Goal: Transaction & Acquisition: Purchase product/service

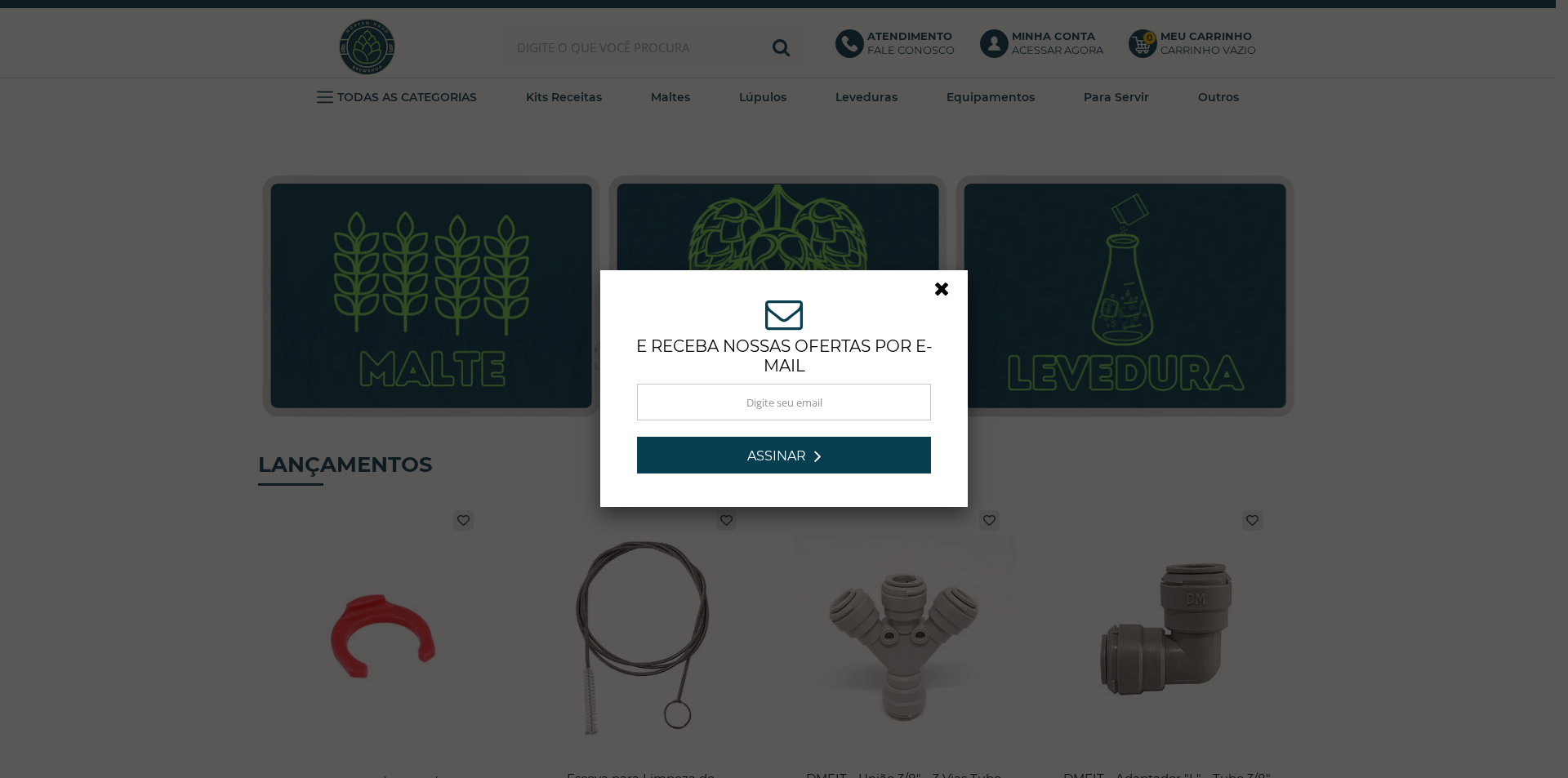
click at [935, 290] on link at bounding box center [949, 293] width 29 height 29
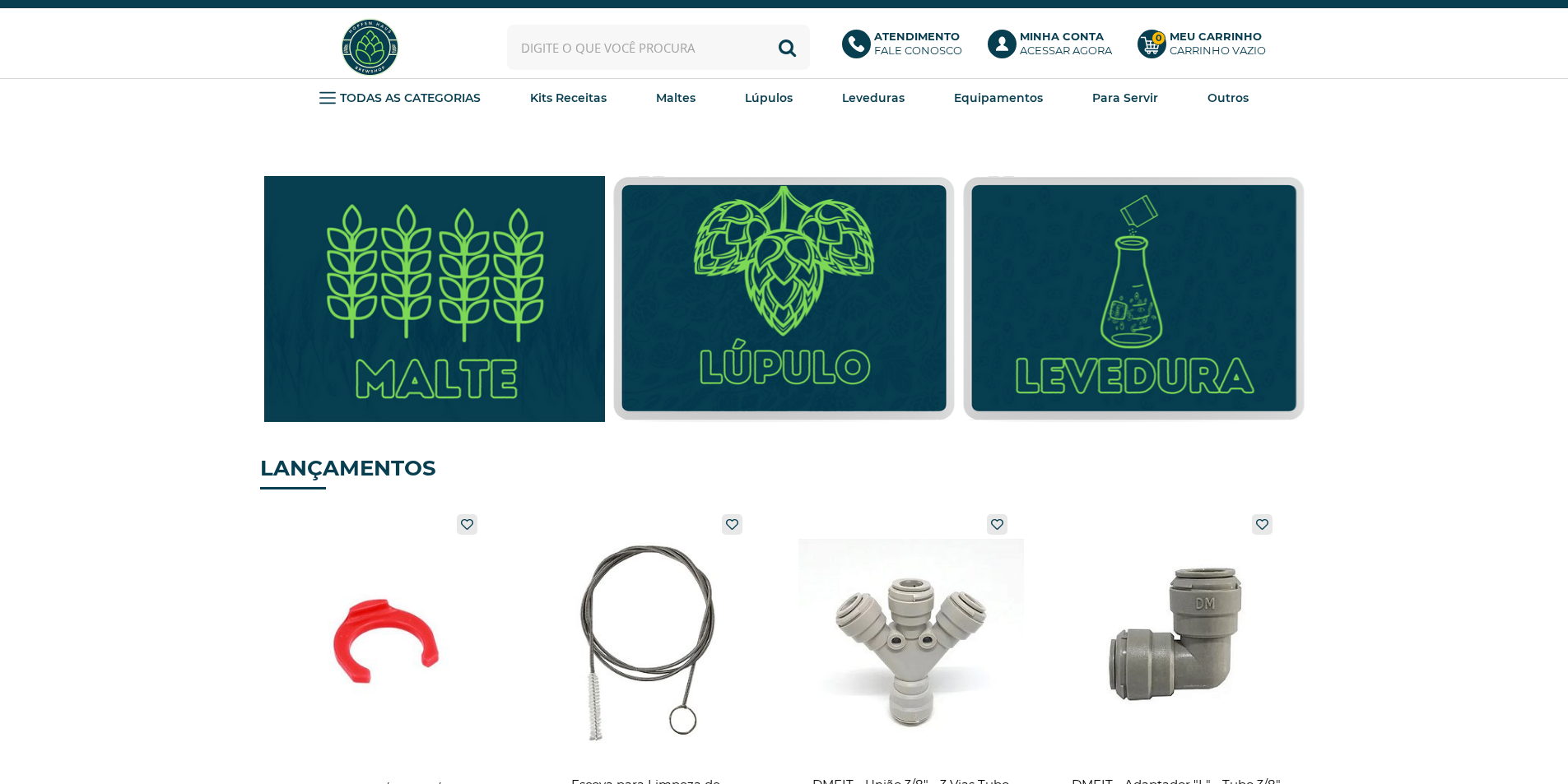
click at [425, 321] on img at bounding box center [434, 300] width 375 height 271
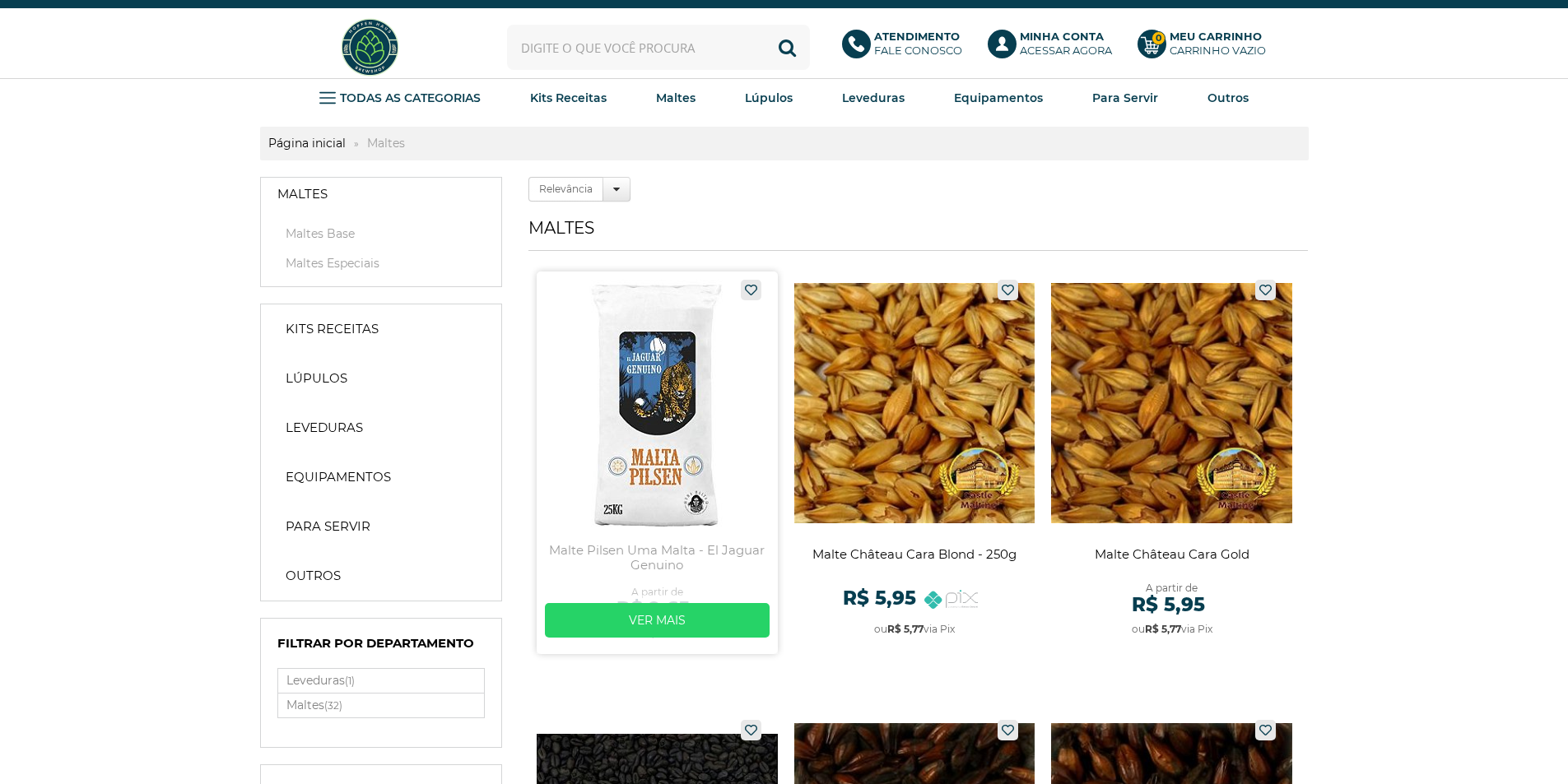
click at [688, 373] on link at bounding box center [657, 463] width 241 height 382
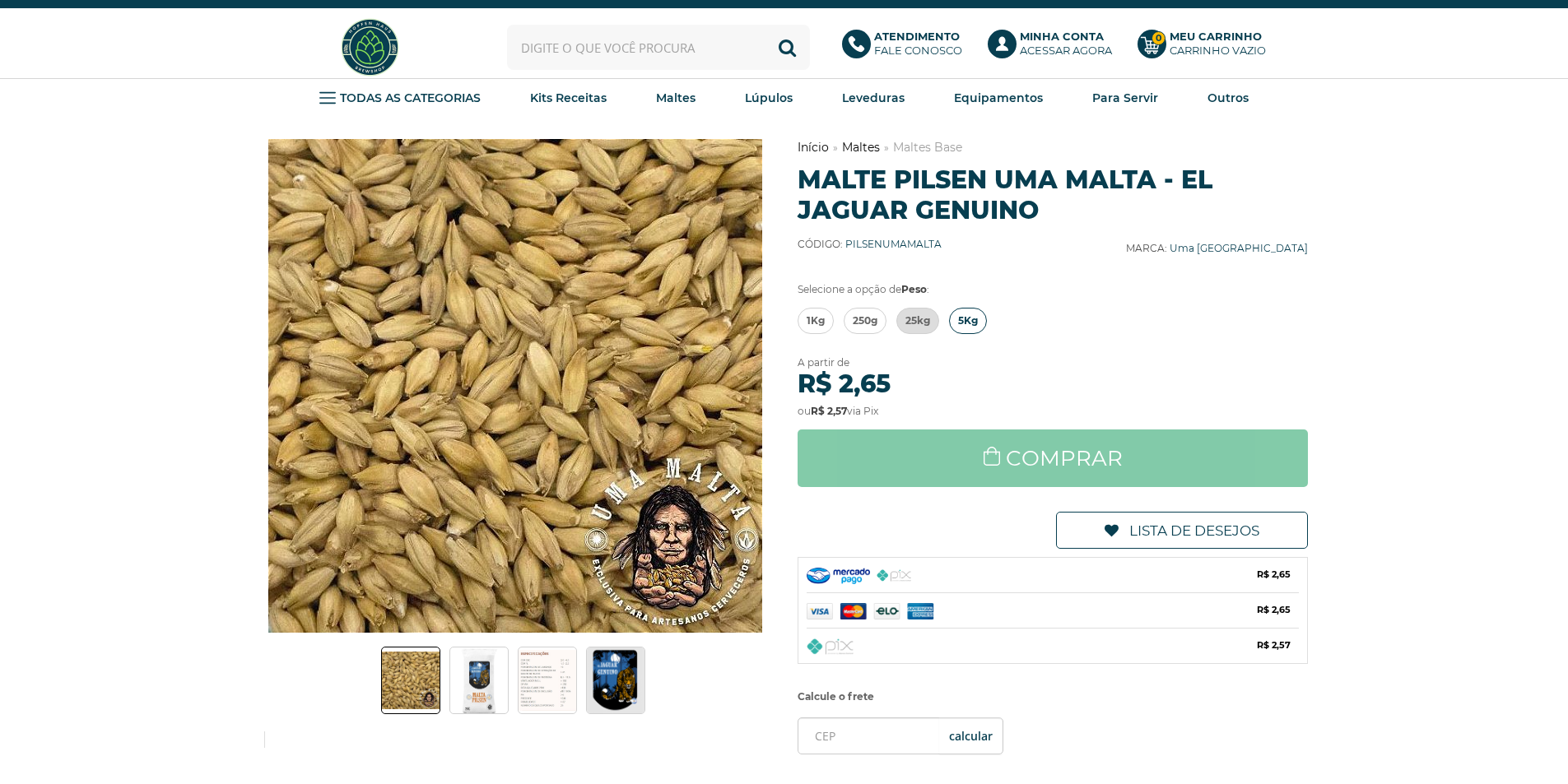
click at [969, 318] on span "5Kg" at bounding box center [967, 321] width 19 height 25
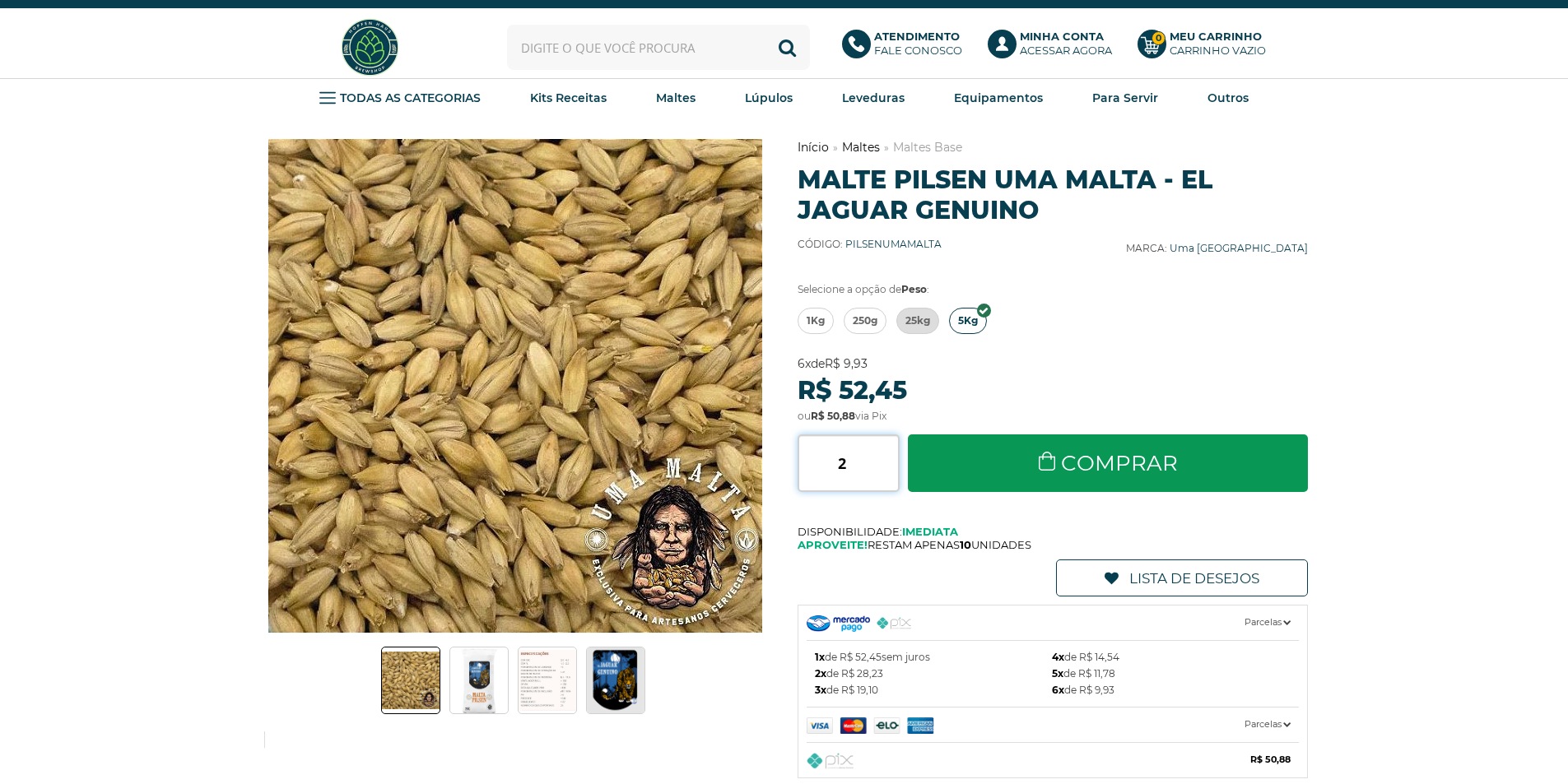
type input "2"
click at [892, 457] on input "2" at bounding box center [848, 463] width 102 height 58
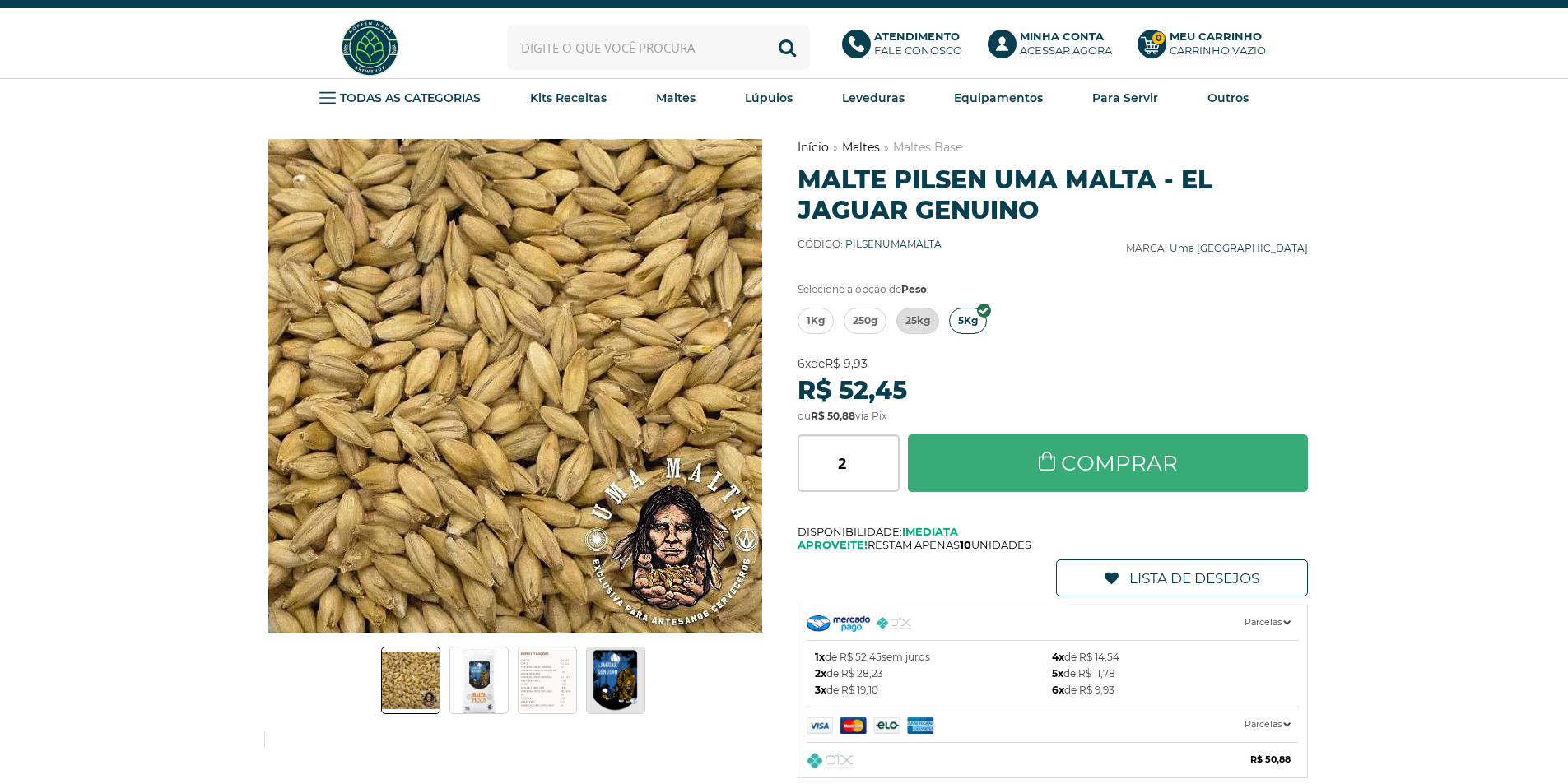
click at [940, 455] on link "Comprar" at bounding box center [1108, 463] width 401 height 58
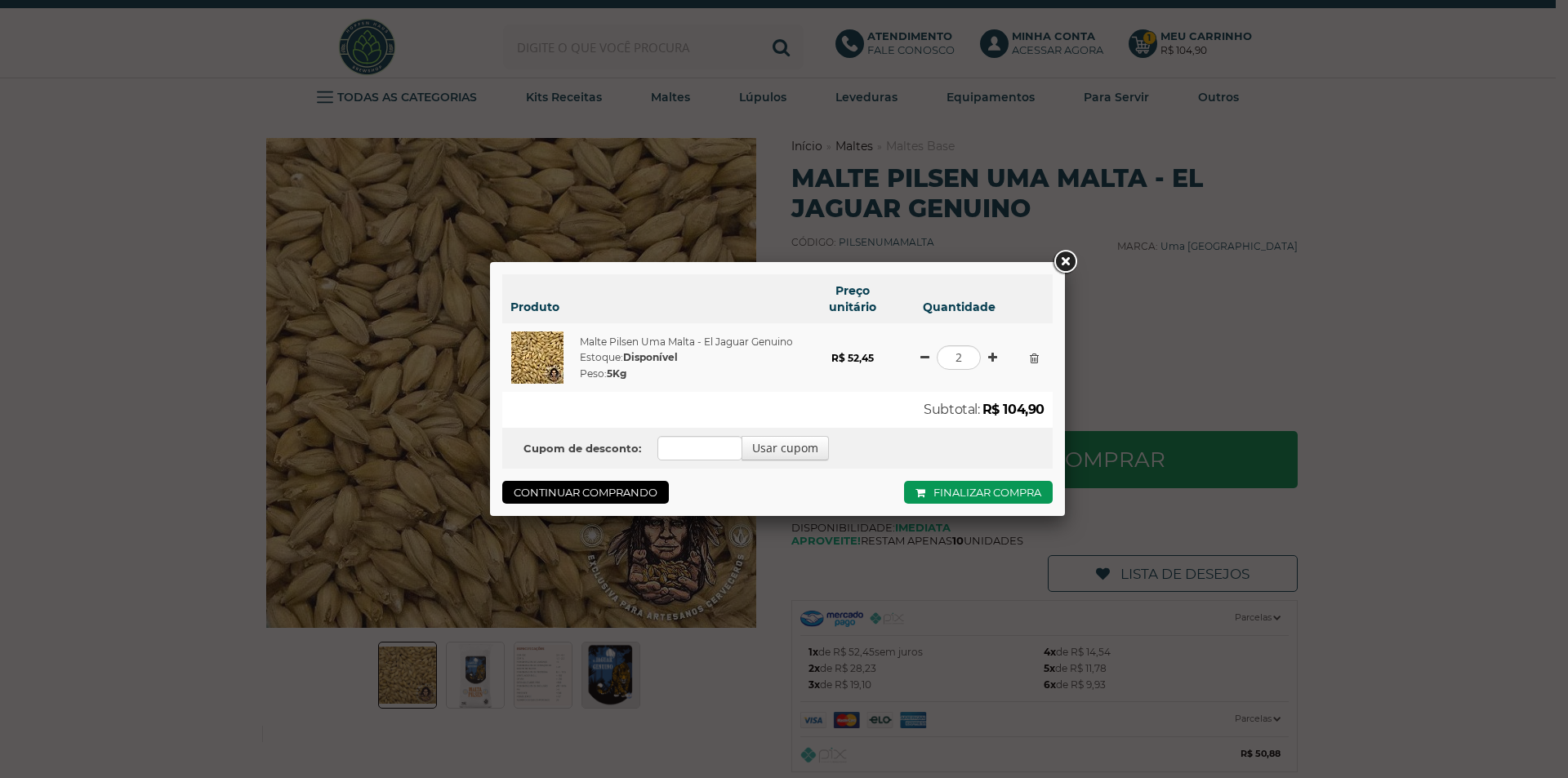
click at [1065, 253] on link at bounding box center [1065, 262] width 29 height 29
